Goal: Check status: Check status

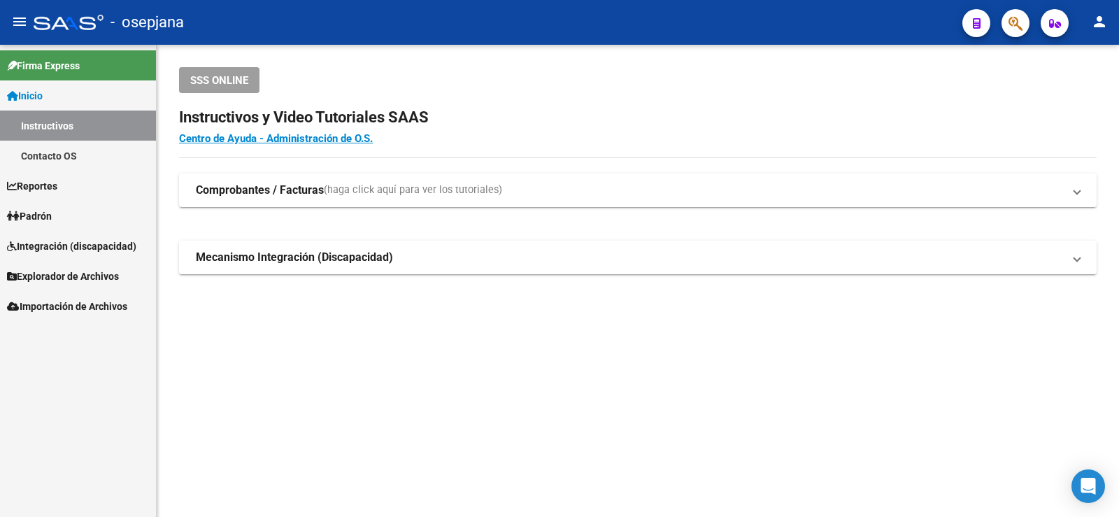
click at [83, 209] on link "Padrón" at bounding box center [78, 216] width 156 height 30
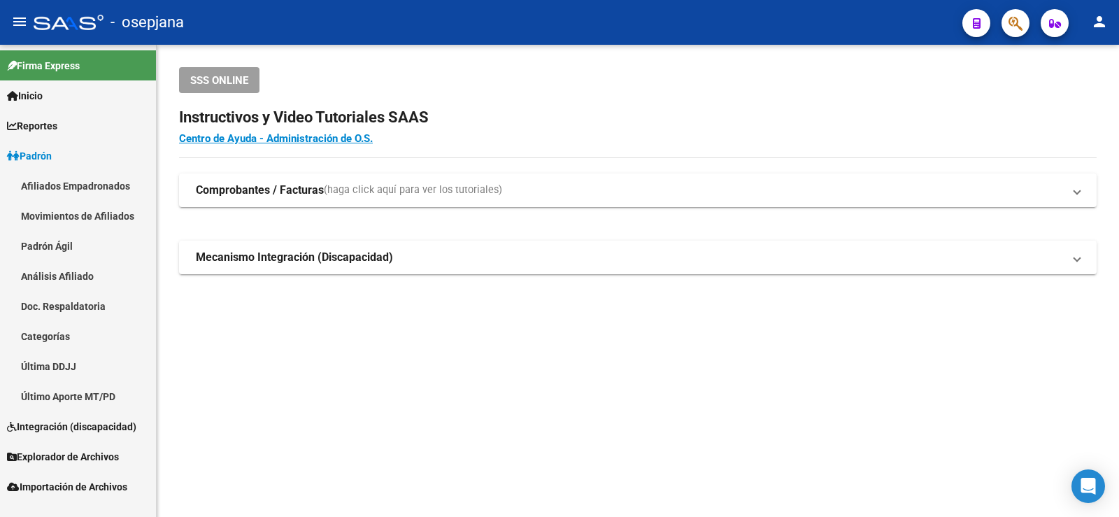
click at [83, 269] on link "Análisis Afiliado" at bounding box center [78, 276] width 156 height 30
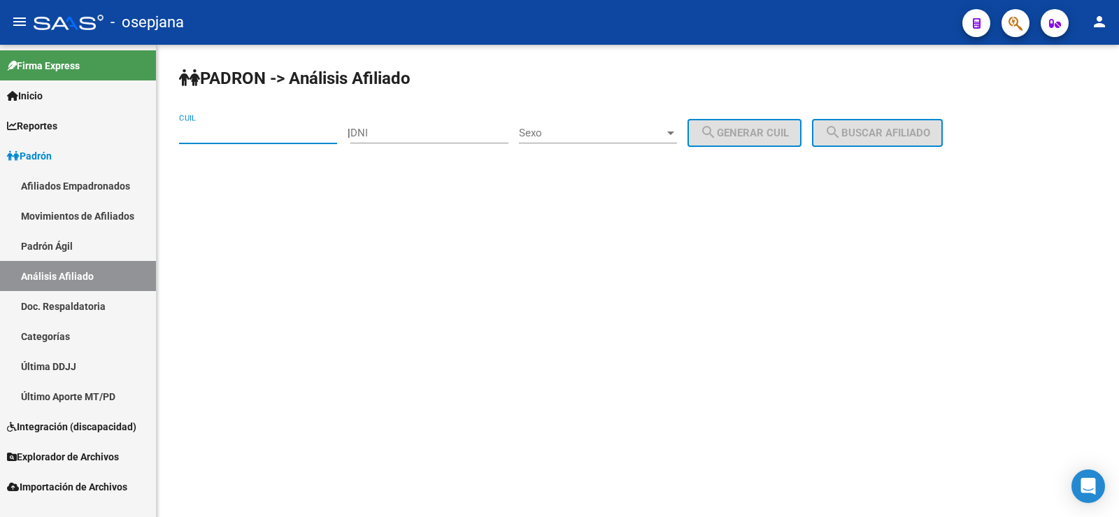
paste input "92-750976"
type input "92-750976"
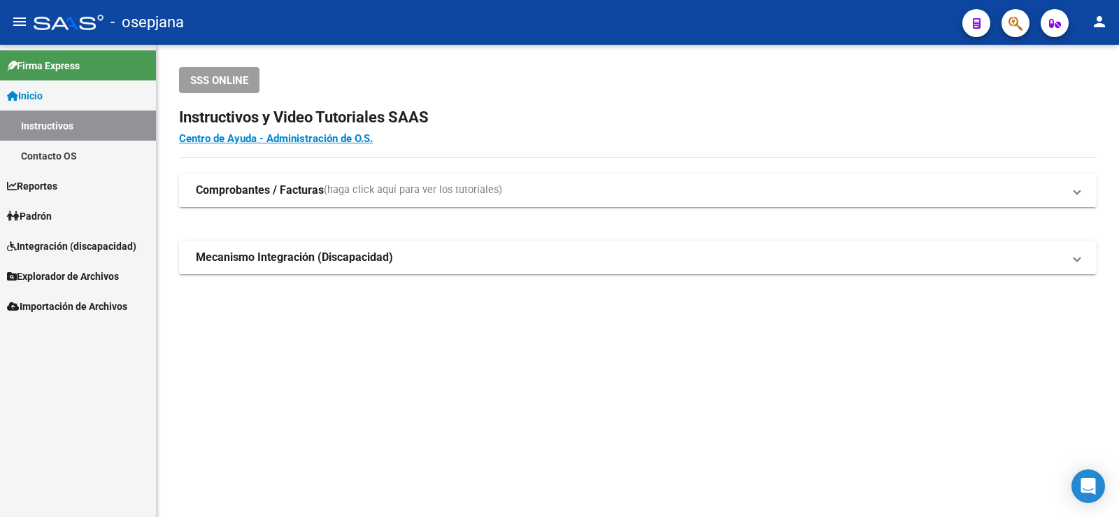
click at [127, 207] on link "Padrón" at bounding box center [78, 216] width 156 height 30
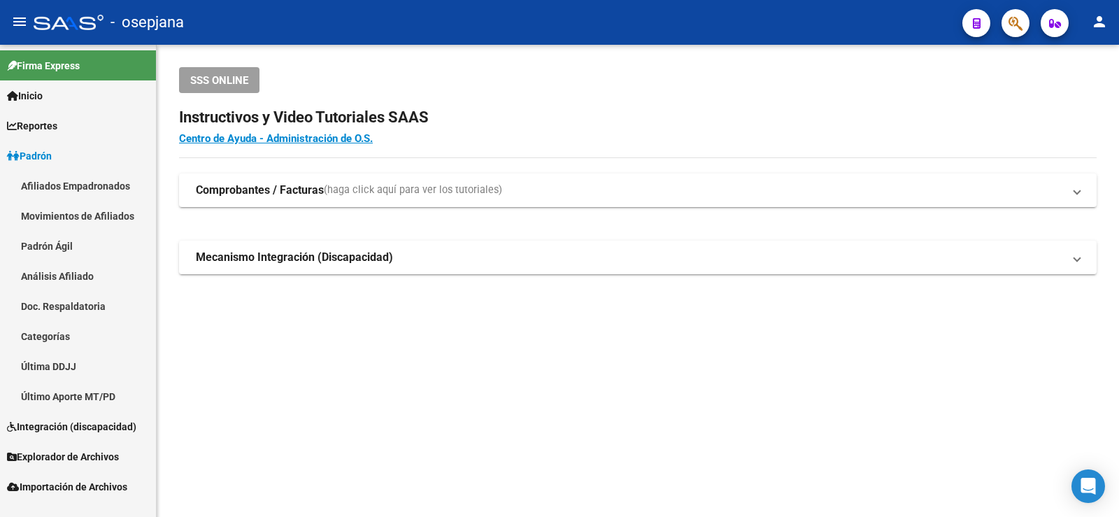
click at [132, 269] on link "Análisis Afiliado" at bounding box center [78, 276] width 156 height 30
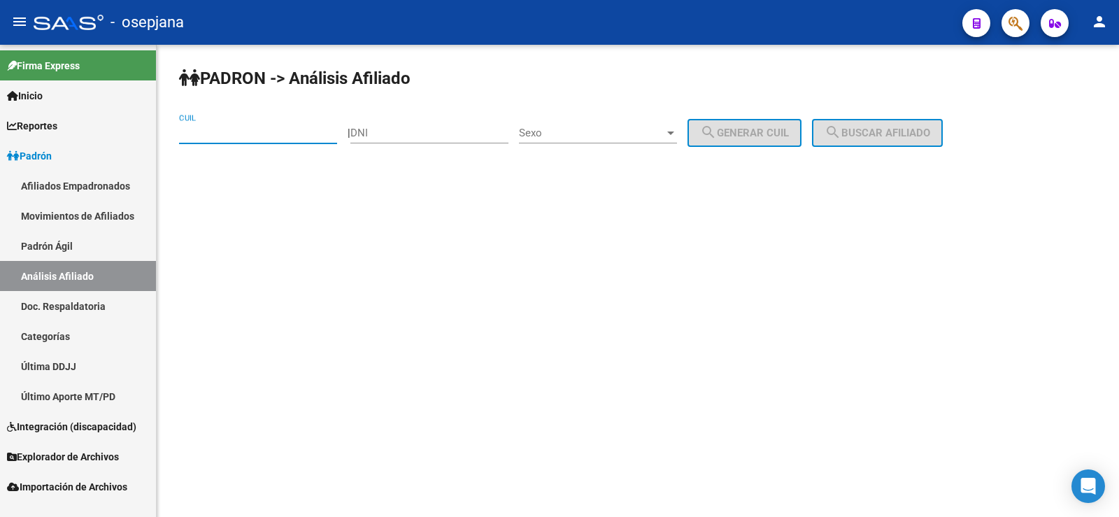
paste input "20-92750976-9"
type input "20-92750976-9"
click at [901, 131] on span "search Buscar afiliado" at bounding box center [877, 133] width 106 height 13
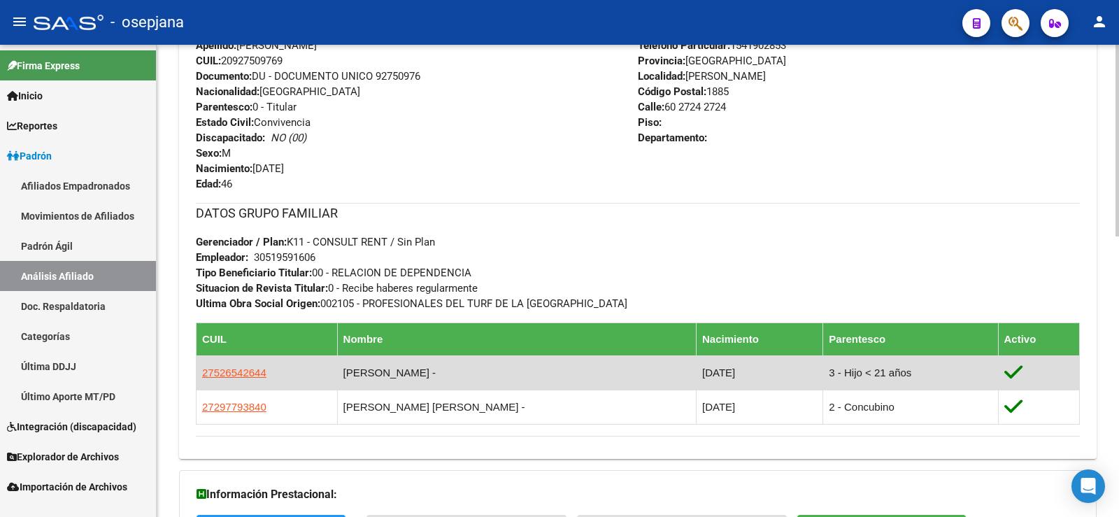
scroll to position [689, 0]
